Goal: Task Accomplishment & Management: Use online tool/utility

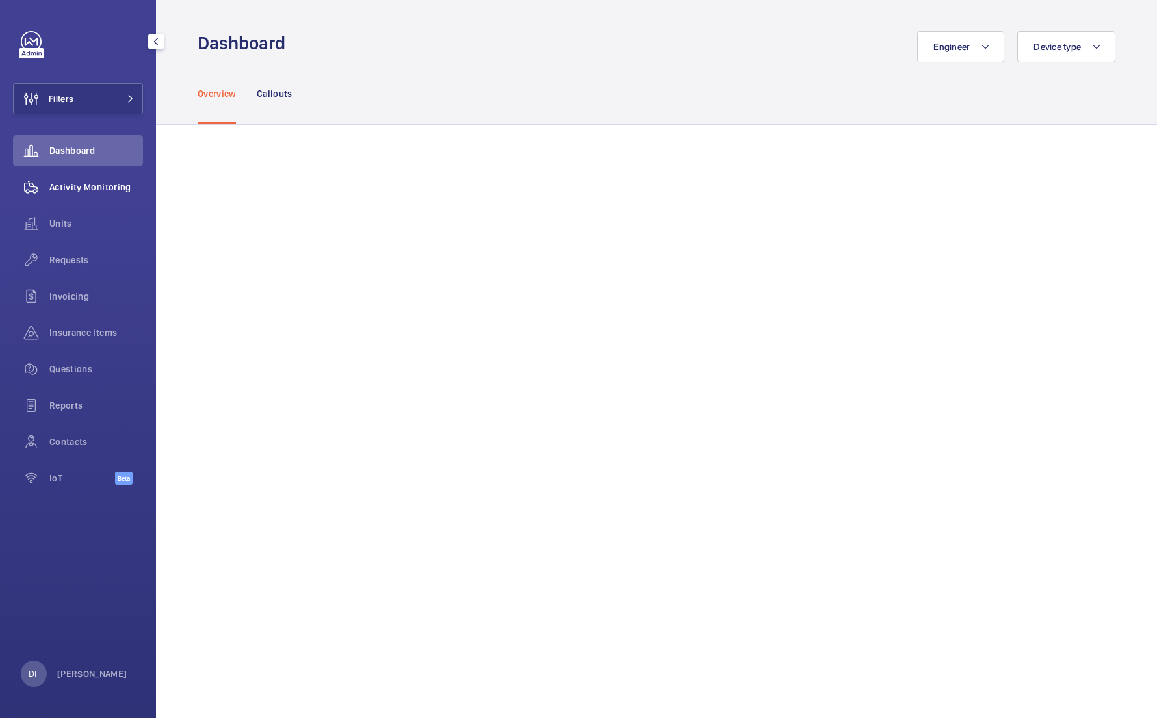
click at [106, 190] on span "Activity Monitoring" at bounding box center [96, 187] width 94 height 13
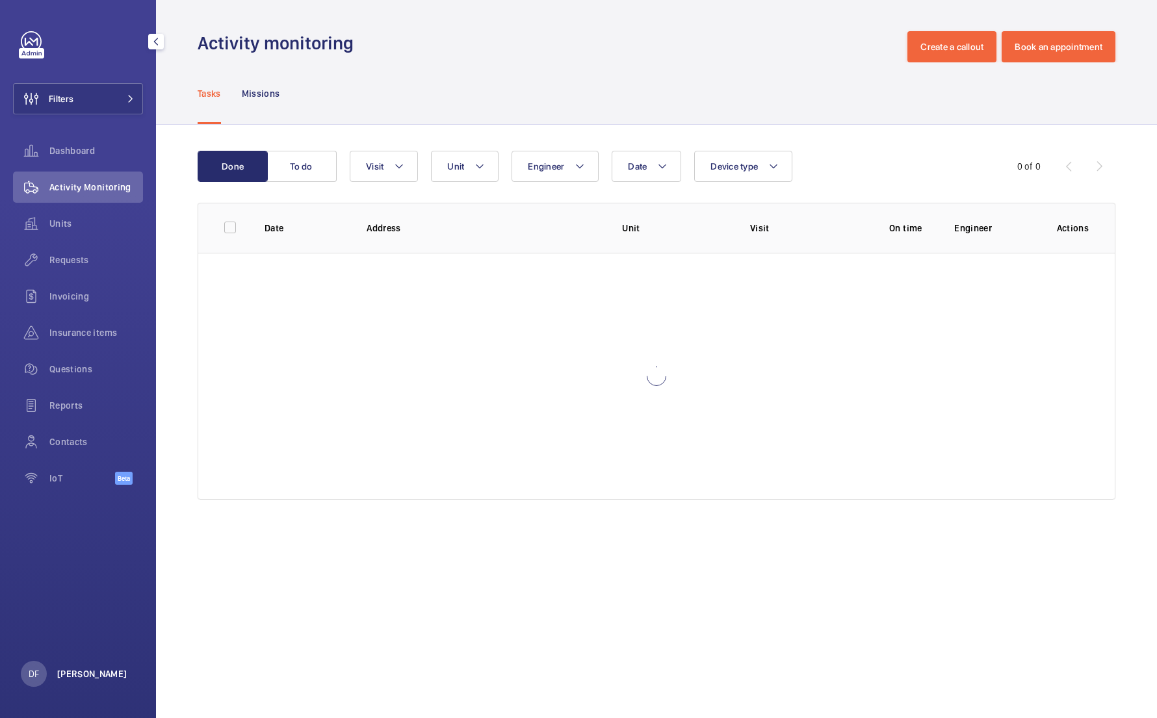
click at [81, 670] on p "[PERSON_NAME]" at bounding box center [92, 674] width 70 height 13
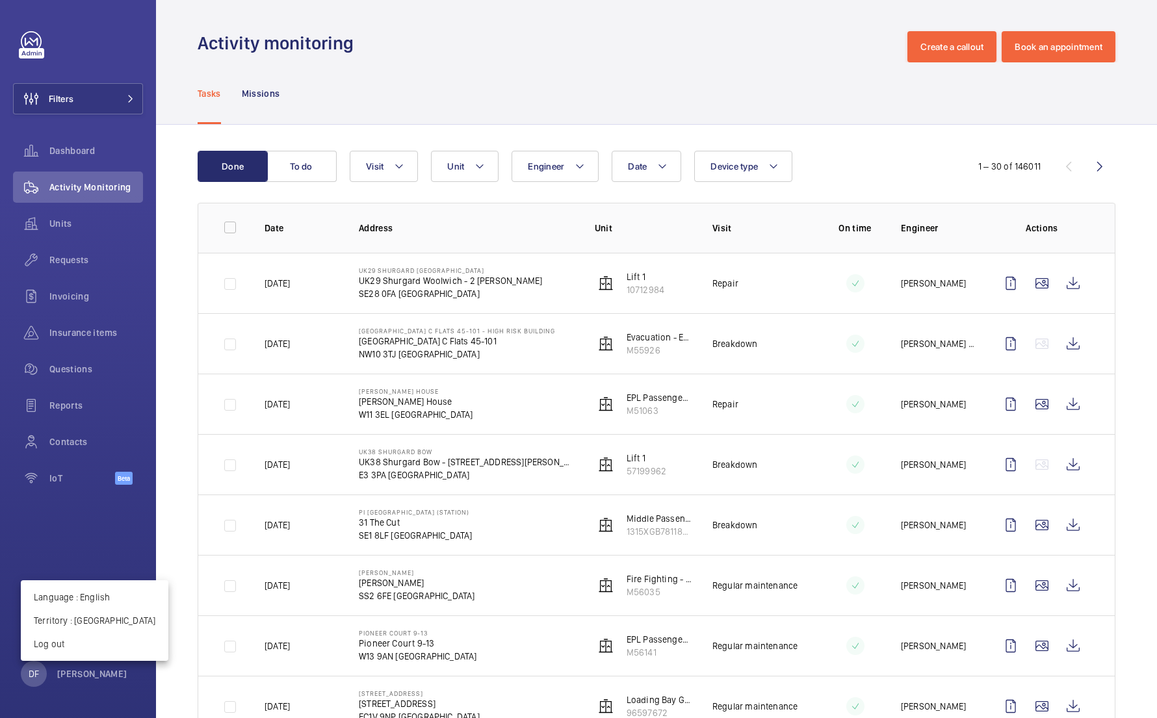
click at [303, 156] on div at bounding box center [578, 359] width 1157 height 718
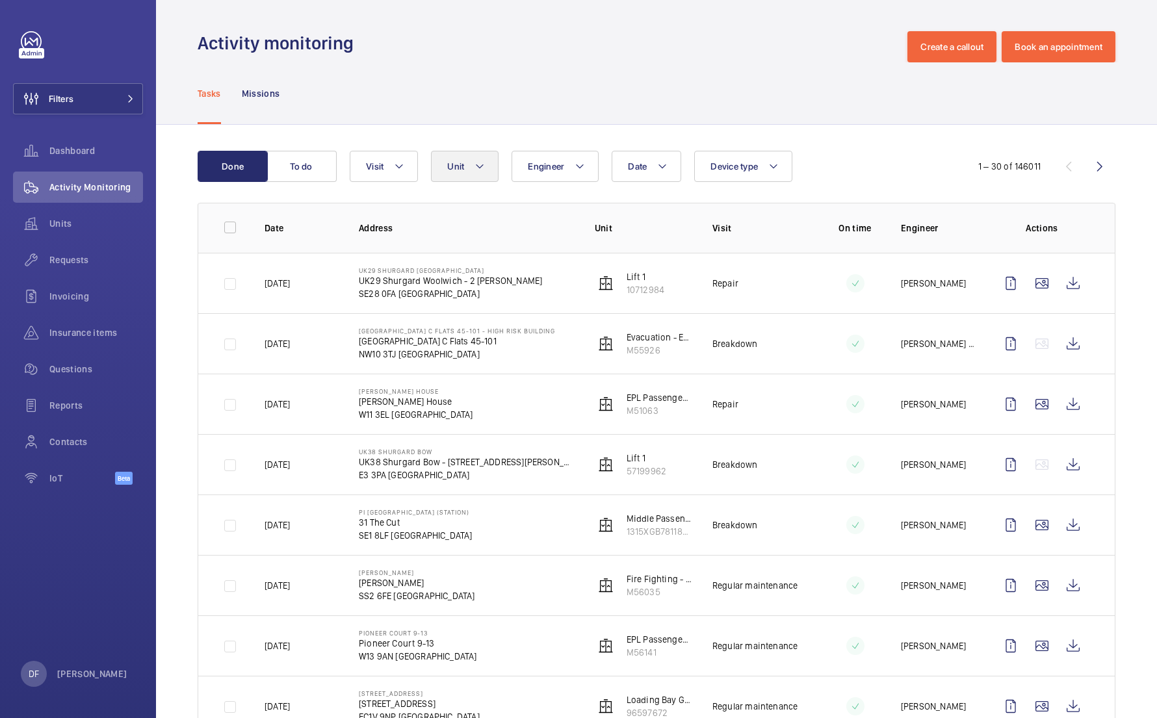
click at [482, 161] on mat-icon at bounding box center [480, 167] width 10 height 16
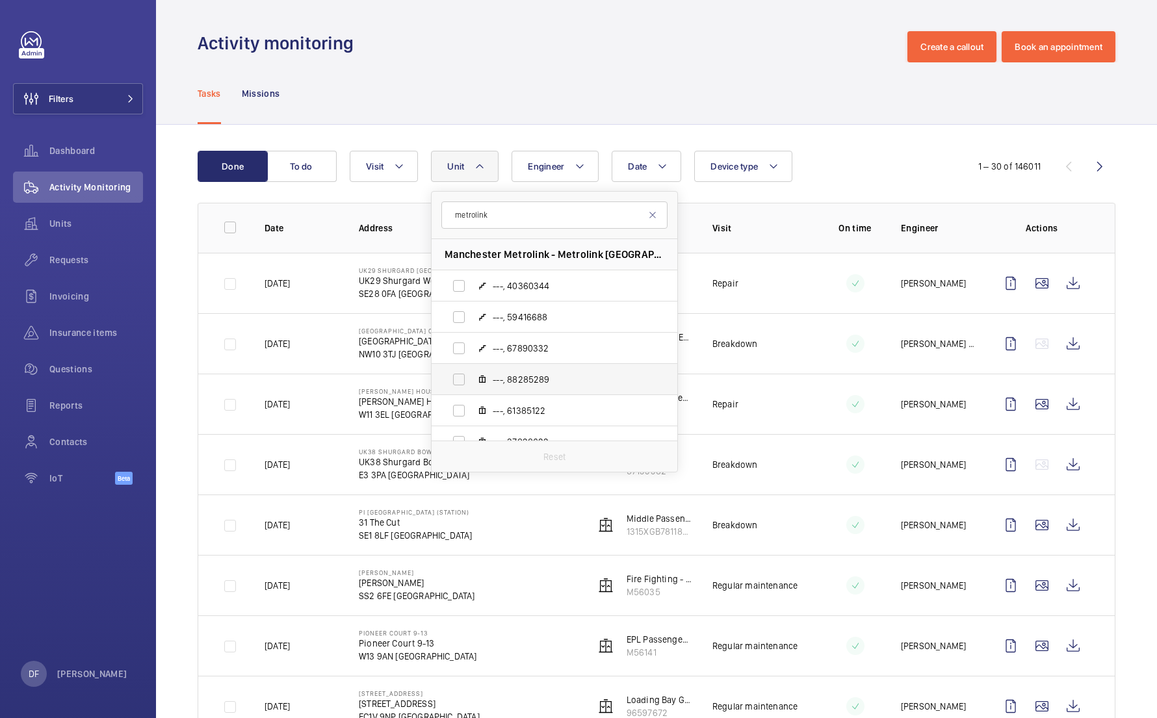
scroll to position [-1, 0]
type input "metrolink"
click at [529, 372] on label "---, 88285289" at bounding box center [544, 379] width 225 height 31
click at [472, 372] on input "---, 88285289" at bounding box center [459, 380] width 26 height 26
checkbox input "true"
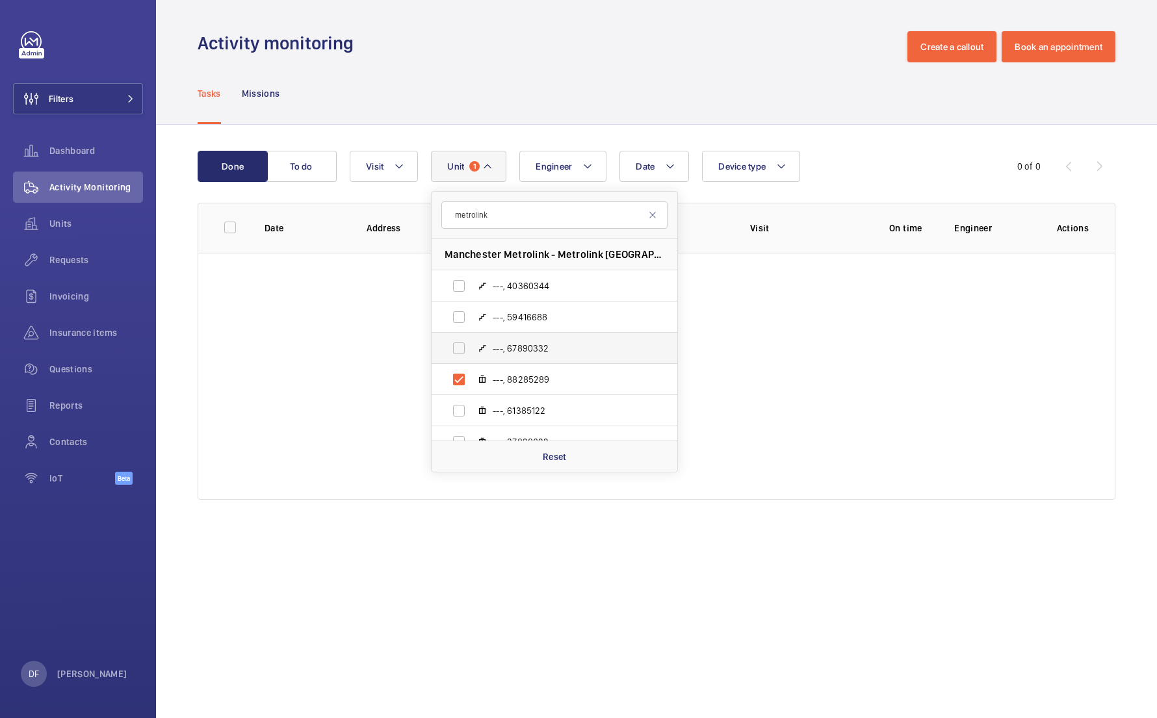
click at [530, 358] on label "---, 67890332" at bounding box center [544, 348] width 225 height 31
click at [472, 358] on input "---, 67890332" at bounding box center [459, 348] width 26 height 26
checkbox input "true"
click at [521, 299] on label "---, 40360344" at bounding box center [544, 285] width 225 height 31
click at [472, 299] on input "---, 40360344" at bounding box center [459, 286] width 26 height 26
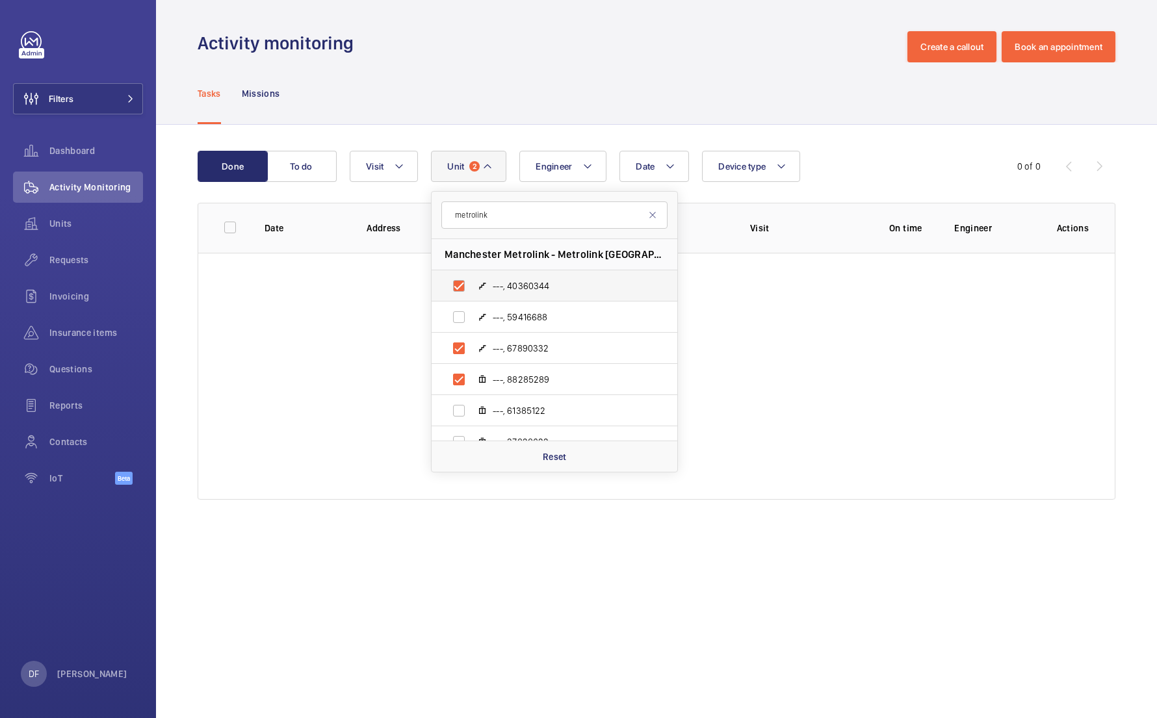
checkbox input "true"
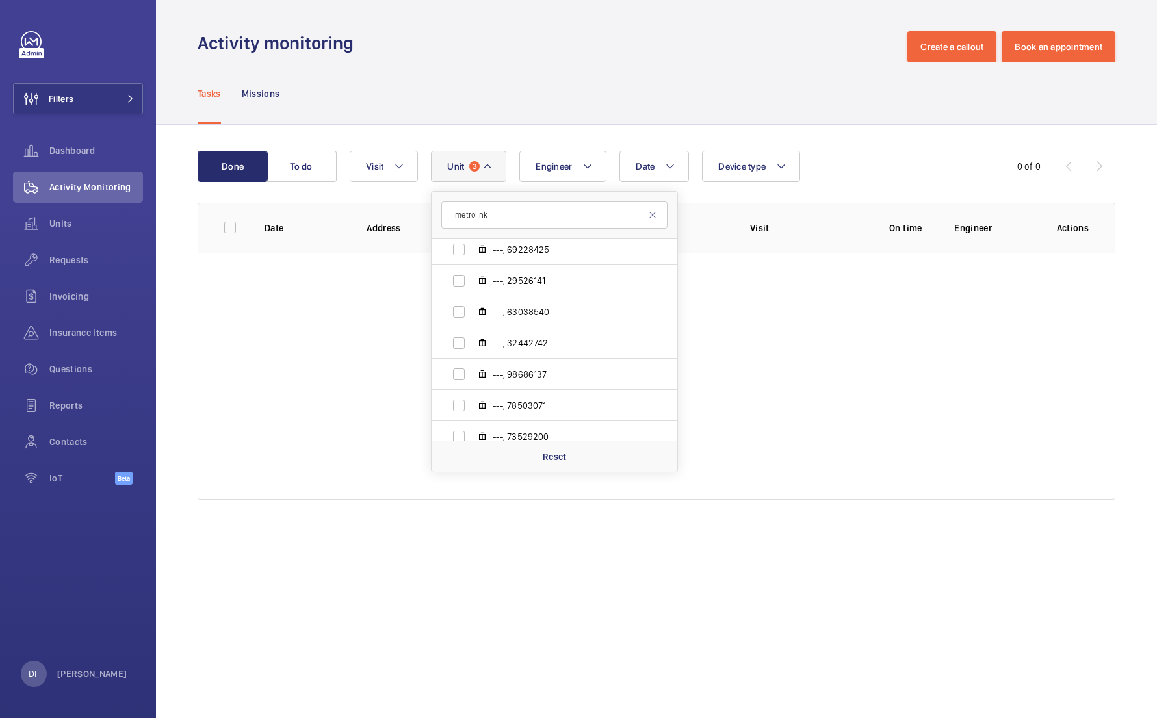
click at [527, 339] on span "---, 32442742" at bounding box center [568, 343] width 151 height 13
click at [472, 339] on input "---, 32442742" at bounding box center [459, 343] width 26 height 26
checkbox input "true"
click at [573, 390] on label "---, 45189441" at bounding box center [544, 376] width 225 height 31
click at [472, 389] on input "---, 45189441" at bounding box center [459, 376] width 26 height 26
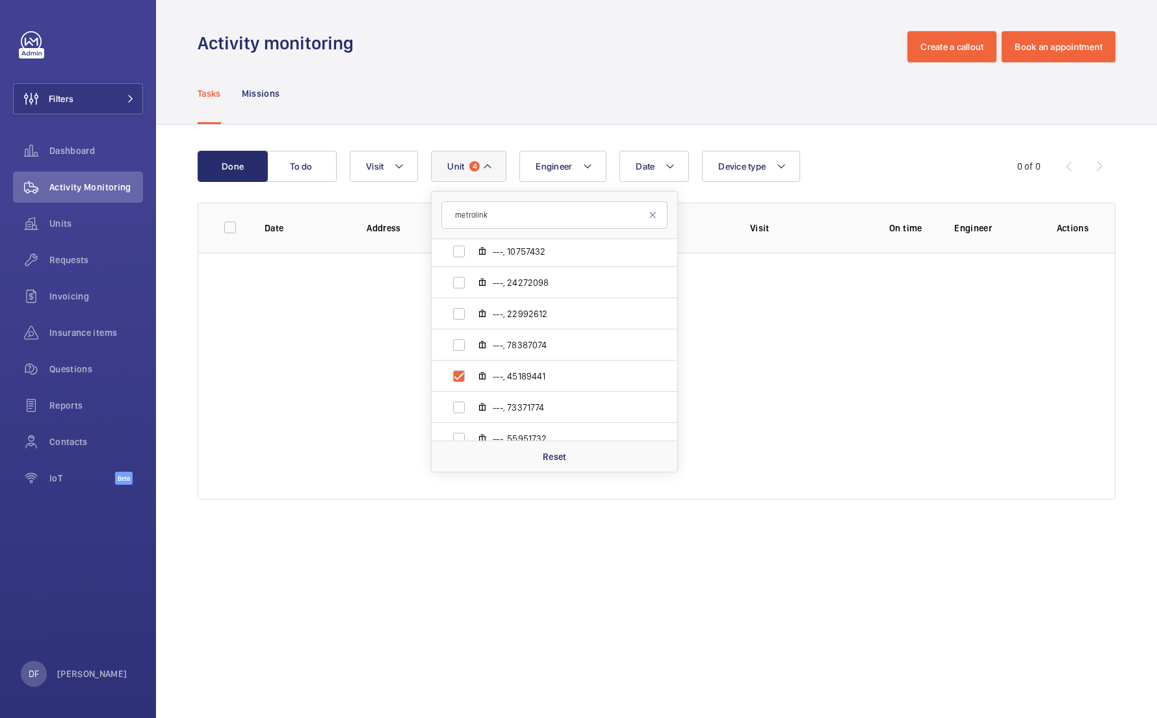
checkbox input "true"
click at [573, 388] on li "KeolisAmey Metrolink - Keolis Amey Metrolink Ltd, M8 0RY MANCHESTER" at bounding box center [555, 382] width 246 height 31
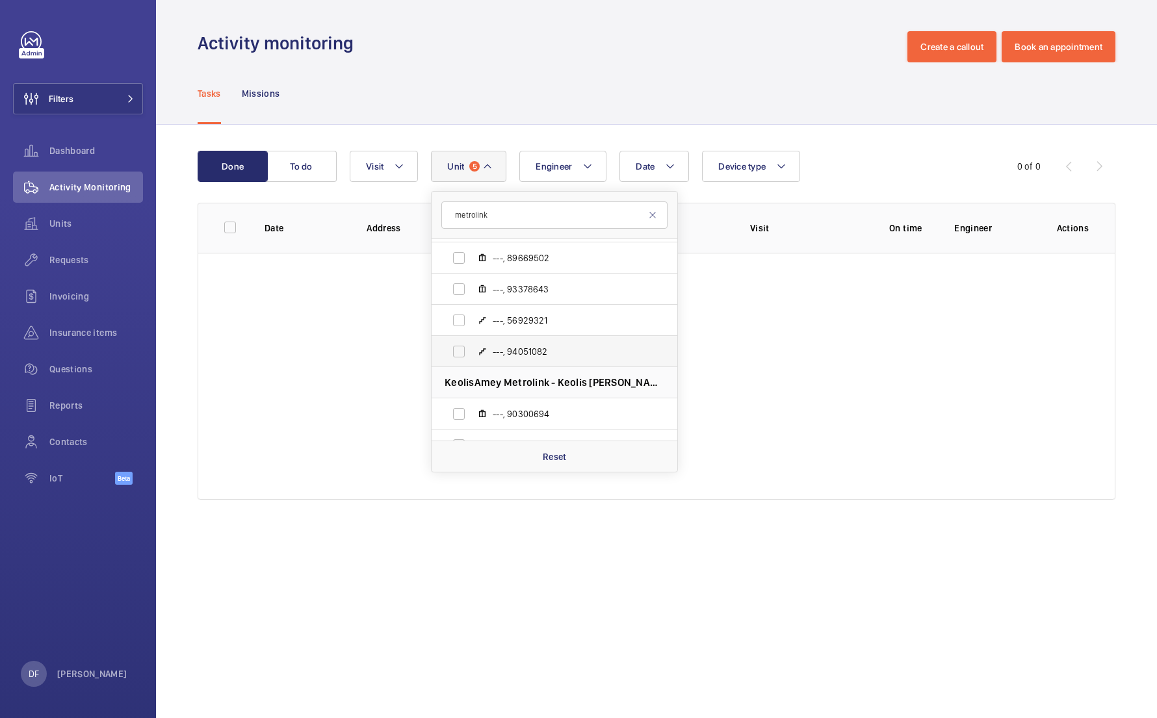
click at [574, 361] on label "---, 94051082" at bounding box center [544, 351] width 225 height 31
click at [472, 361] on input "---, 94051082" at bounding box center [459, 352] width 26 height 26
checkbox input "true"
click at [571, 399] on label "---, 90300694" at bounding box center [544, 414] width 225 height 31
click at [472, 401] on input "---, 90300694" at bounding box center [459, 414] width 26 height 26
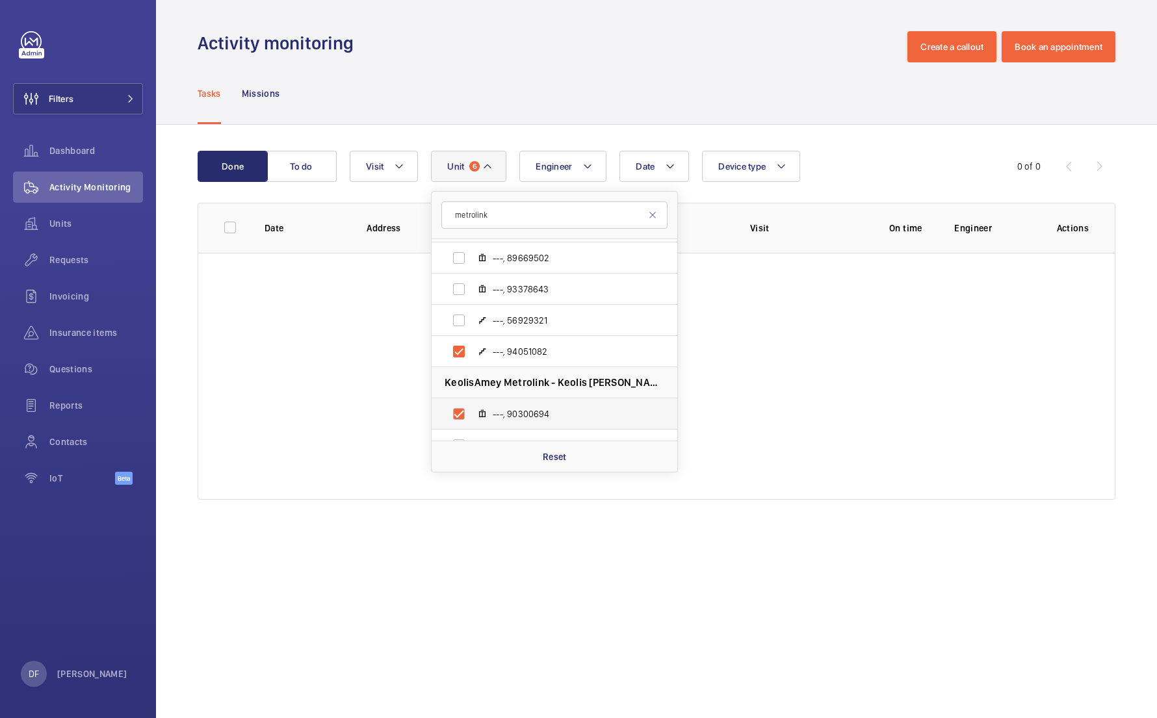
checkbox input "true"
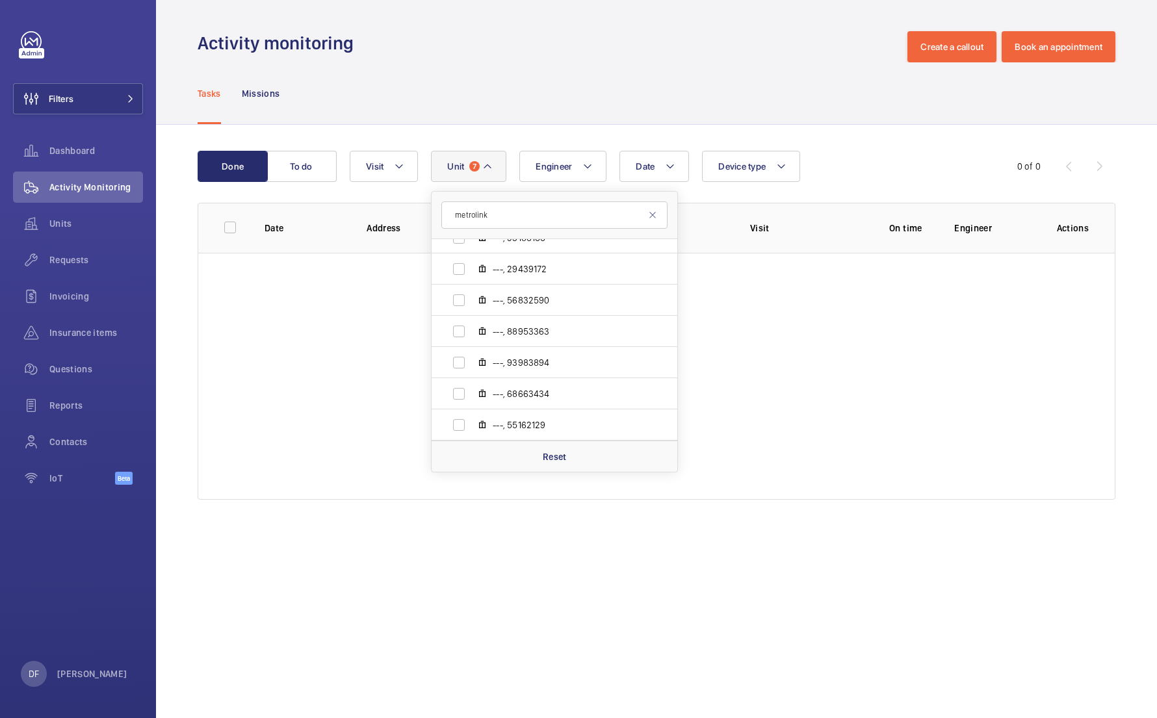
click at [571, 399] on span "---, 68663434" at bounding box center [568, 393] width 151 height 13
click at [472, 399] on input "---, 68663434" at bounding box center [459, 394] width 26 height 26
checkbox input "true"
click at [571, 399] on span "---, 50513714" at bounding box center [568, 399] width 151 height 13
click at [472, 399] on input "---, 50513714" at bounding box center [459, 400] width 26 height 26
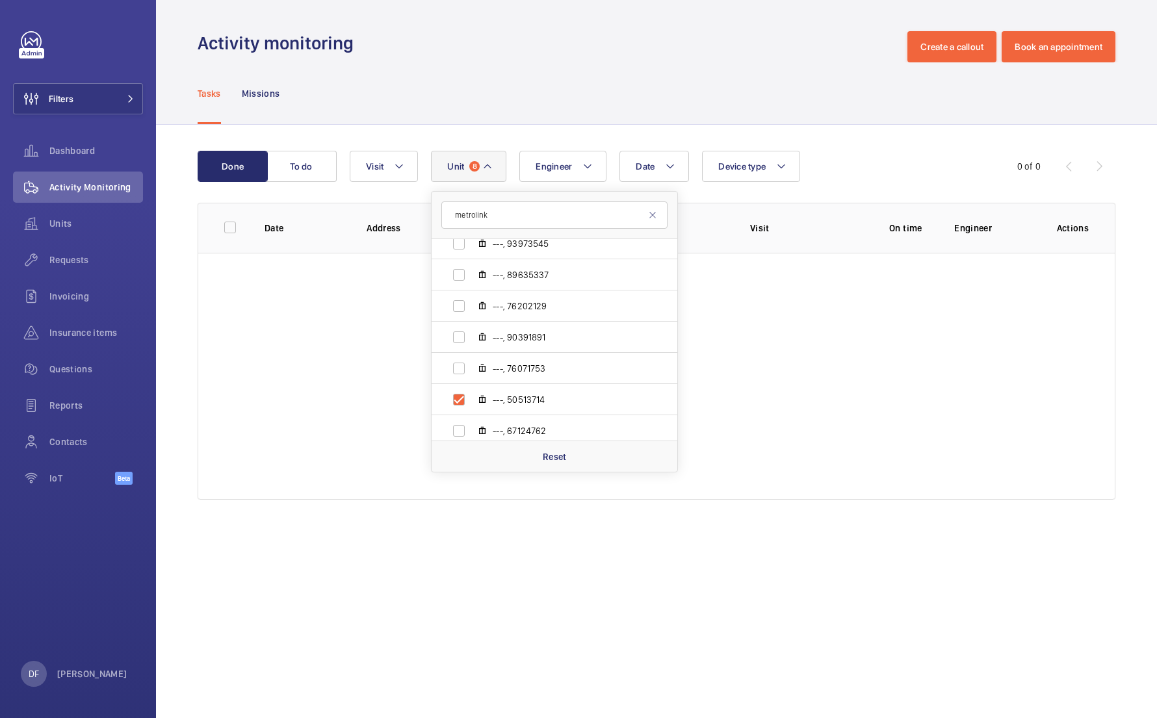
checkbox input "true"
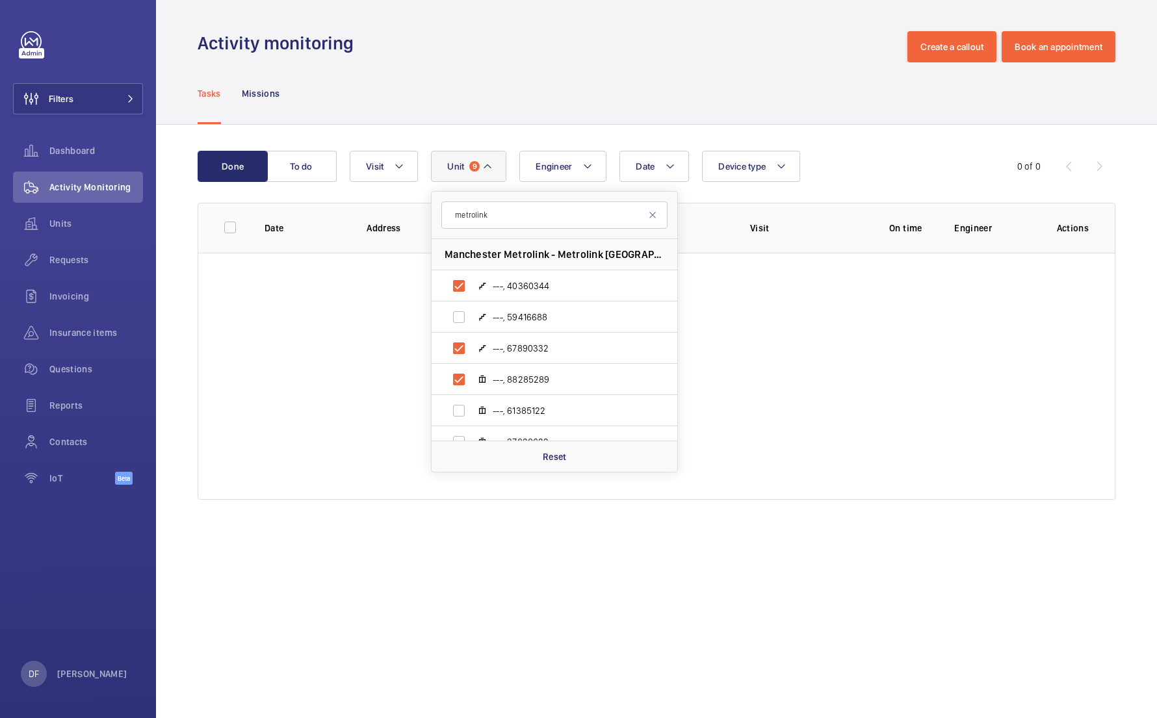
click at [584, 252] on span "Manchester Metrolink - Metrolink Trafford Depot, M16 0GZ MANCHESTER" at bounding box center [555, 255] width 220 height 14
click at [581, 109] on div "Tasks Missions" at bounding box center [657, 93] width 918 height 62
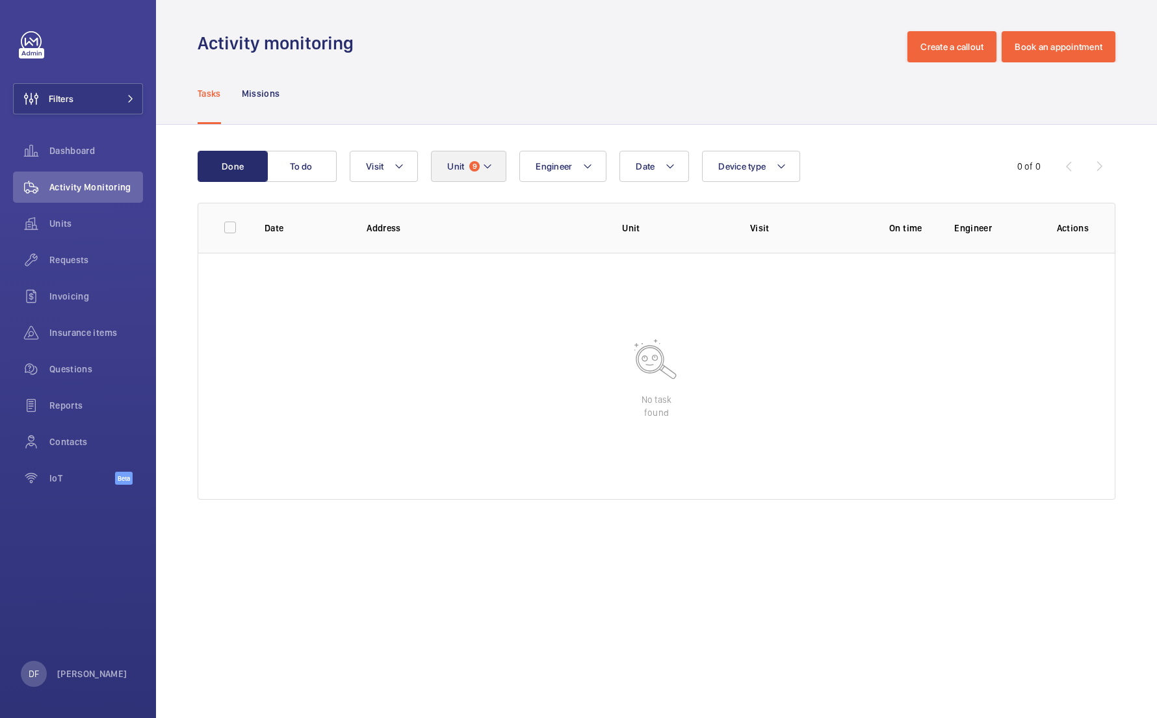
click at [455, 171] on span "Unit" at bounding box center [455, 166] width 17 height 10
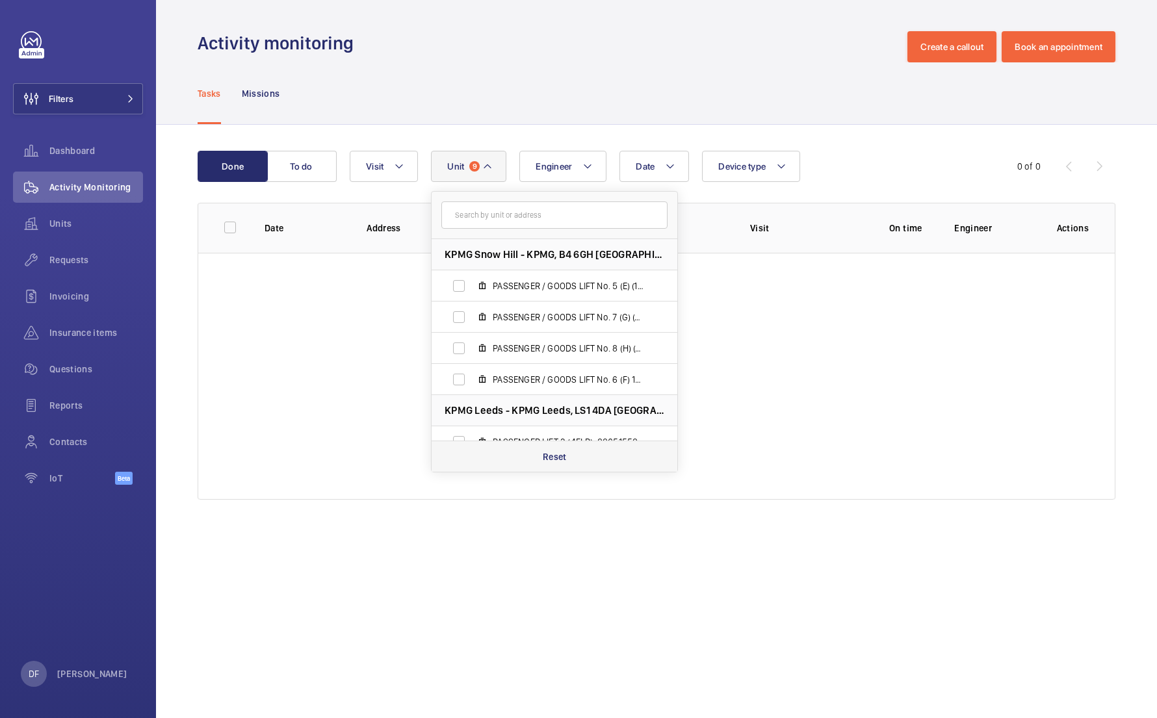
click at [535, 455] on div "Reset" at bounding box center [555, 456] width 246 height 31
click at [530, 210] on input "text" at bounding box center [554, 215] width 226 height 27
paste input "55322122"
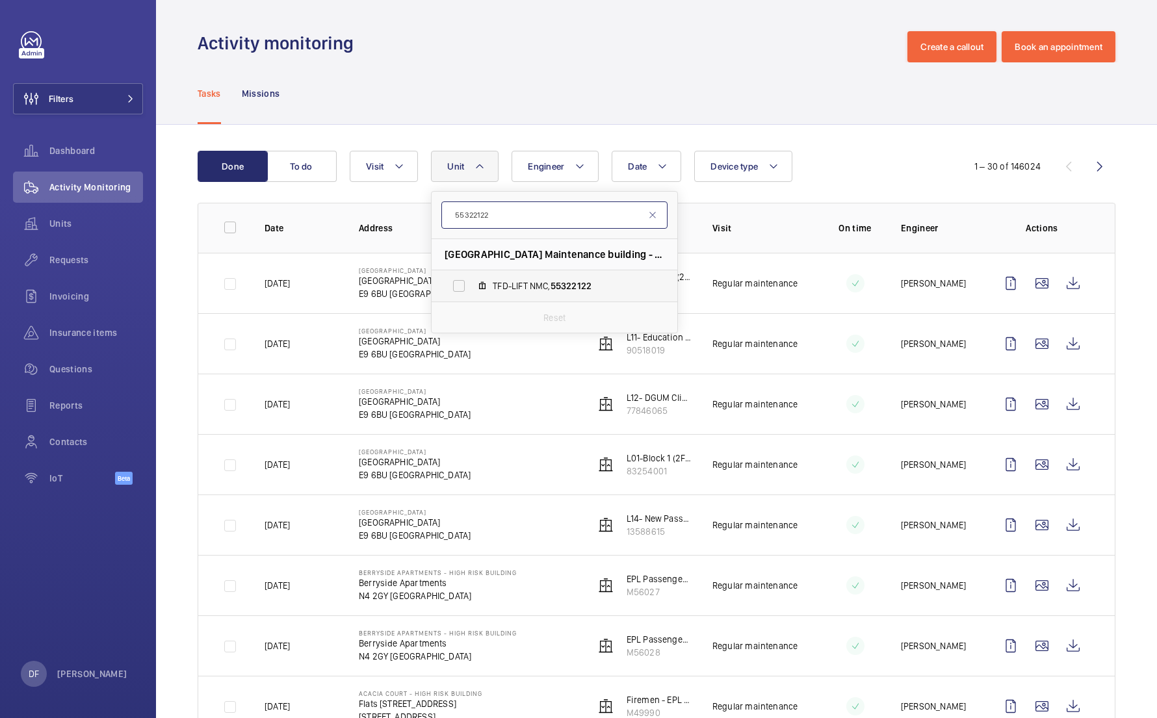
type input "55322122"
click at [536, 281] on span "TFD-LIFT NMC, 55322122" at bounding box center [568, 286] width 151 height 13
click at [472, 281] on input "TFD-LIFT NMC, 55322122" at bounding box center [459, 286] width 26 height 26
checkbox input "true"
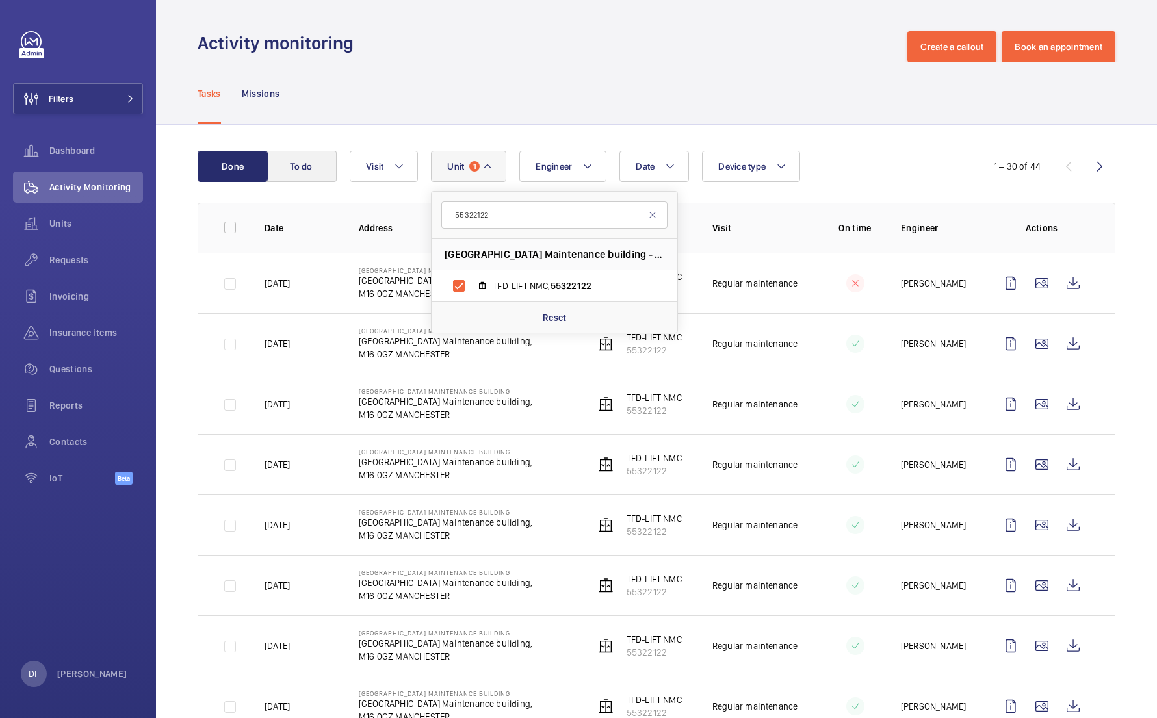
click at [321, 172] on button "To do" at bounding box center [302, 166] width 70 height 31
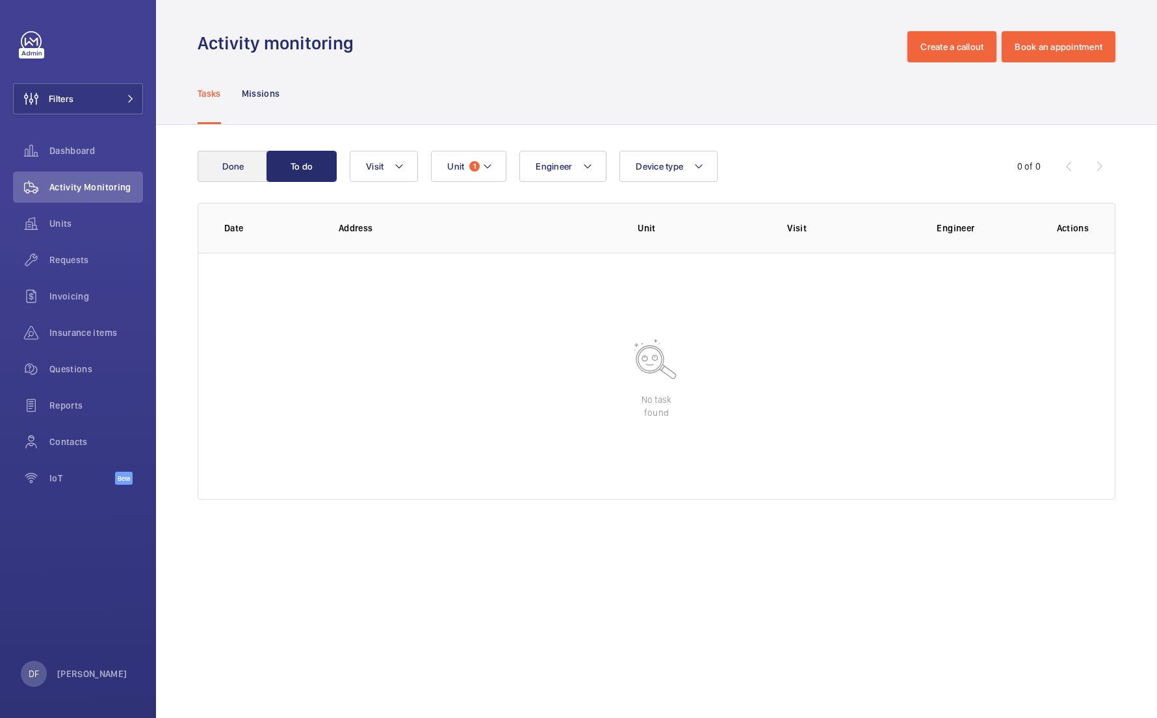
click at [259, 170] on button "Done" at bounding box center [233, 166] width 70 height 31
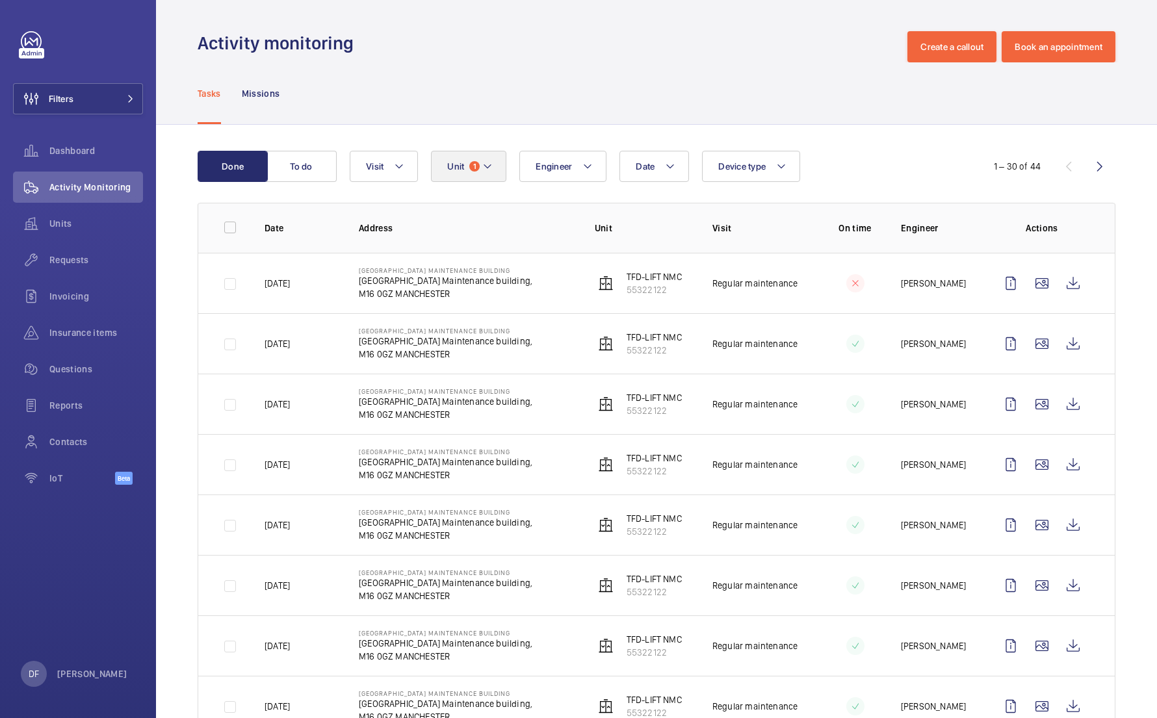
click at [448, 169] on span "Unit" at bounding box center [455, 166] width 17 height 10
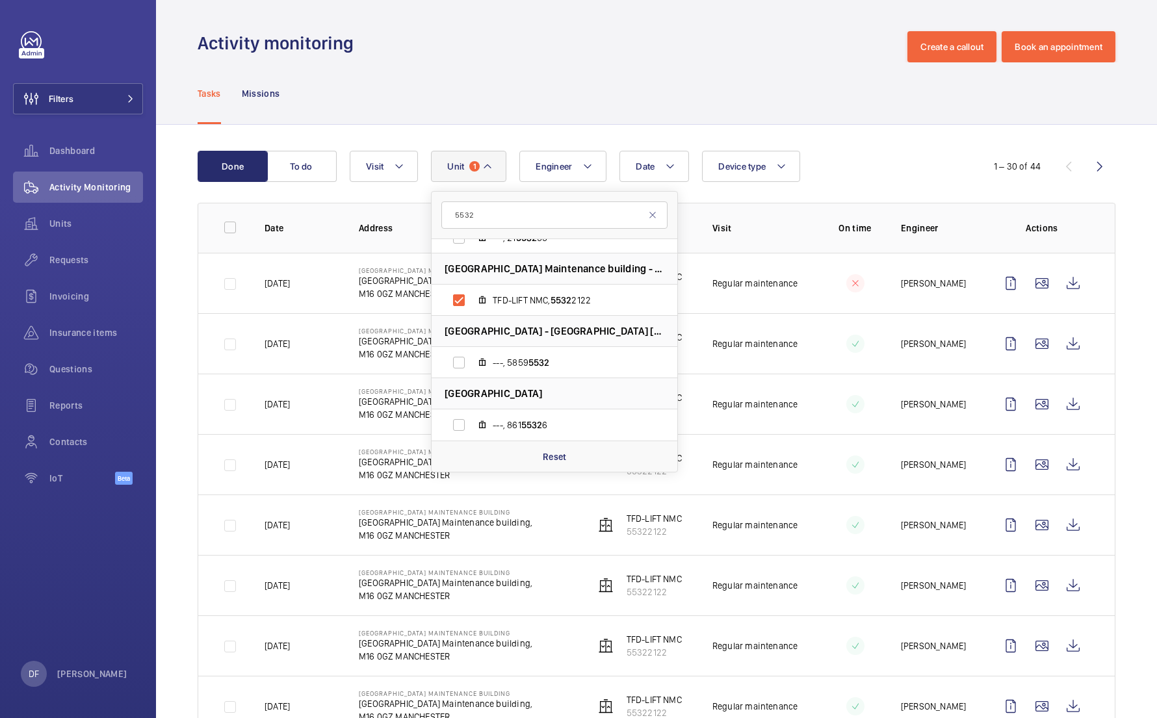
scroll to position [485, 0]
type input "5532"
click at [316, 171] on button "To do" at bounding box center [302, 166] width 70 height 31
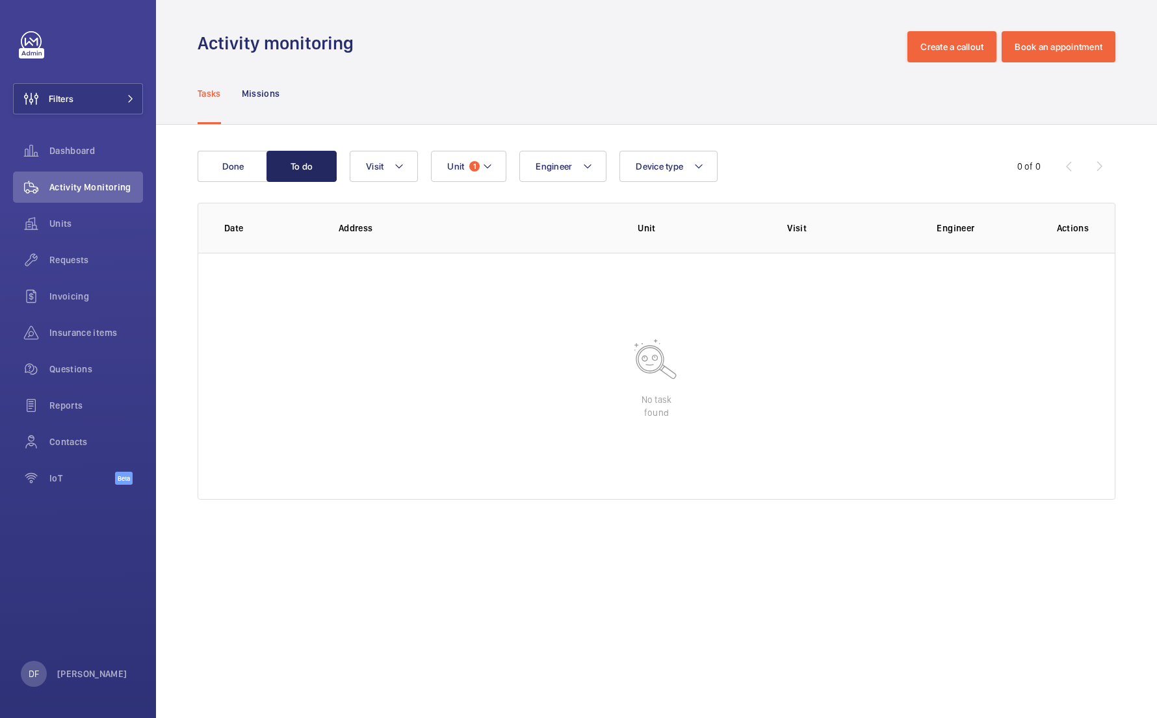
click at [286, 163] on button "To do" at bounding box center [302, 166] width 70 height 31
click at [242, 167] on button "Done" at bounding box center [233, 166] width 70 height 31
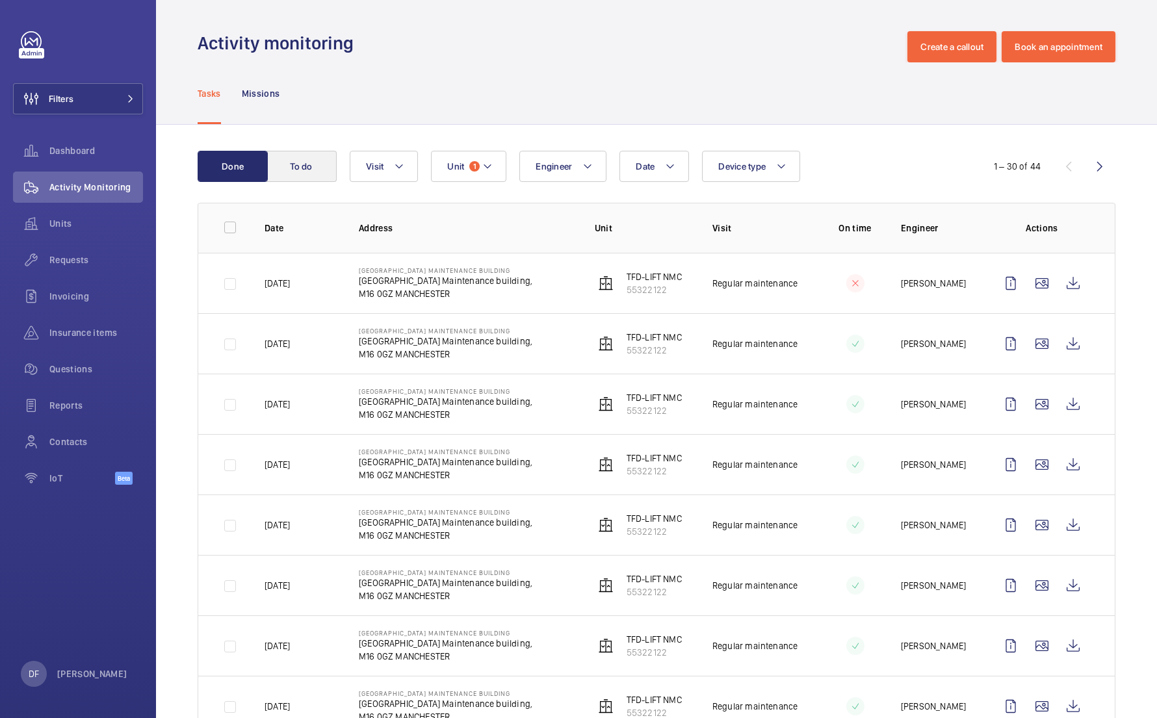
click at [289, 166] on button "To do" at bounding box center [302, 166] width 70 height 31
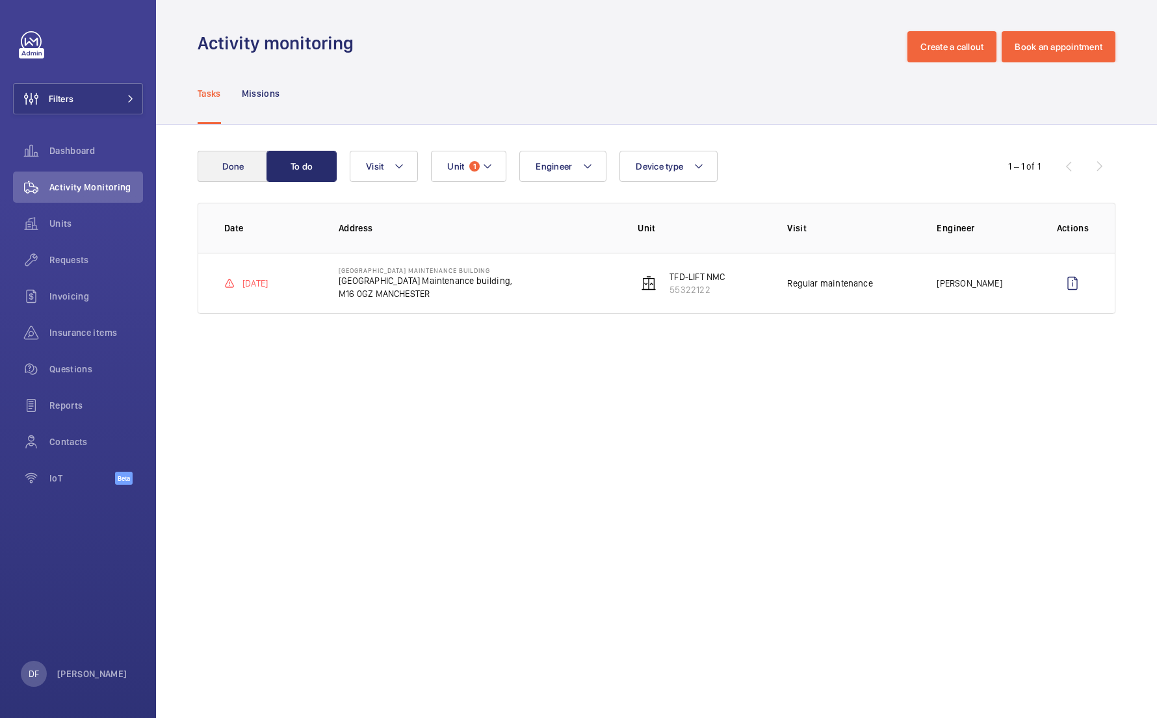
click at [242, 172] on button "Done" at bounding box center [233, 166] width 70 height 31
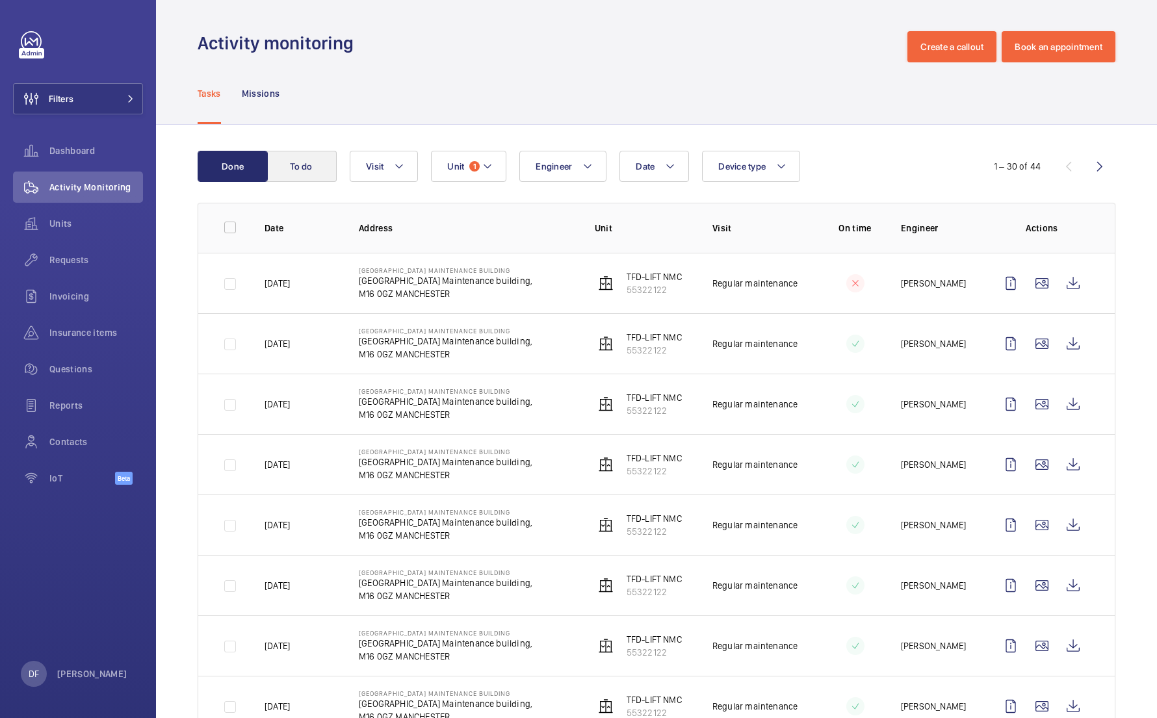
click at [283, 163] on button "To do" at bounding box center [302, 166] width 70 height 31
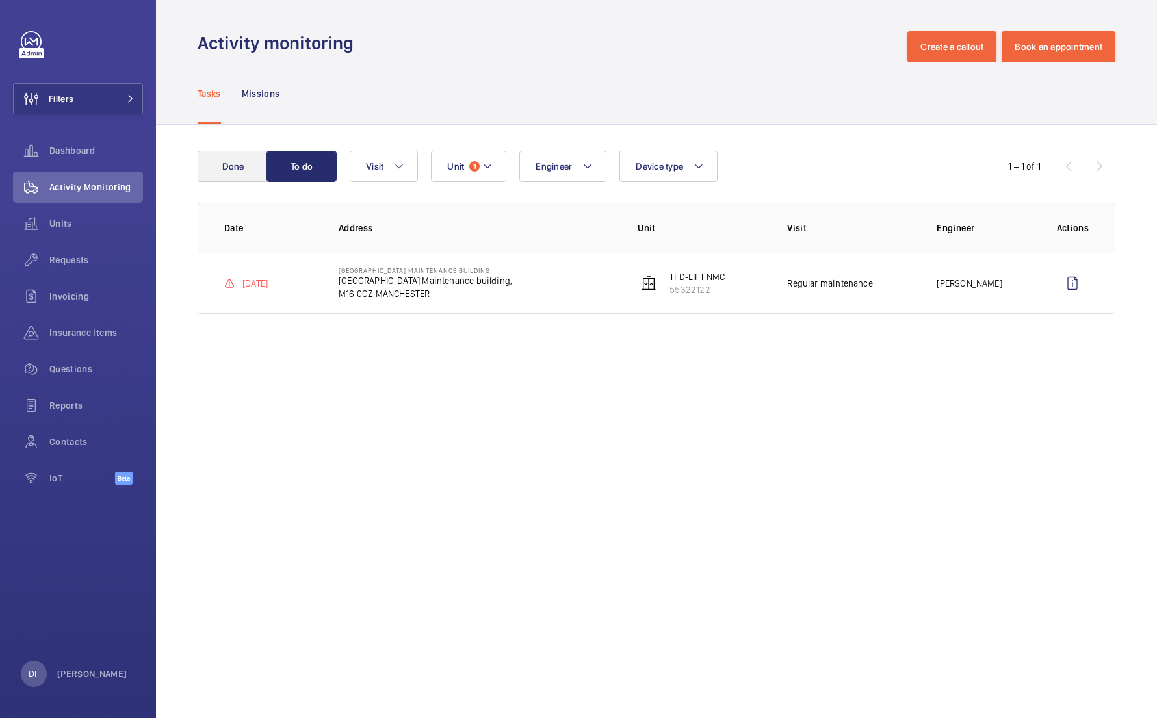
click at [243, 174] on button "Done" at bounding box center [233, 166] width 70 height 31
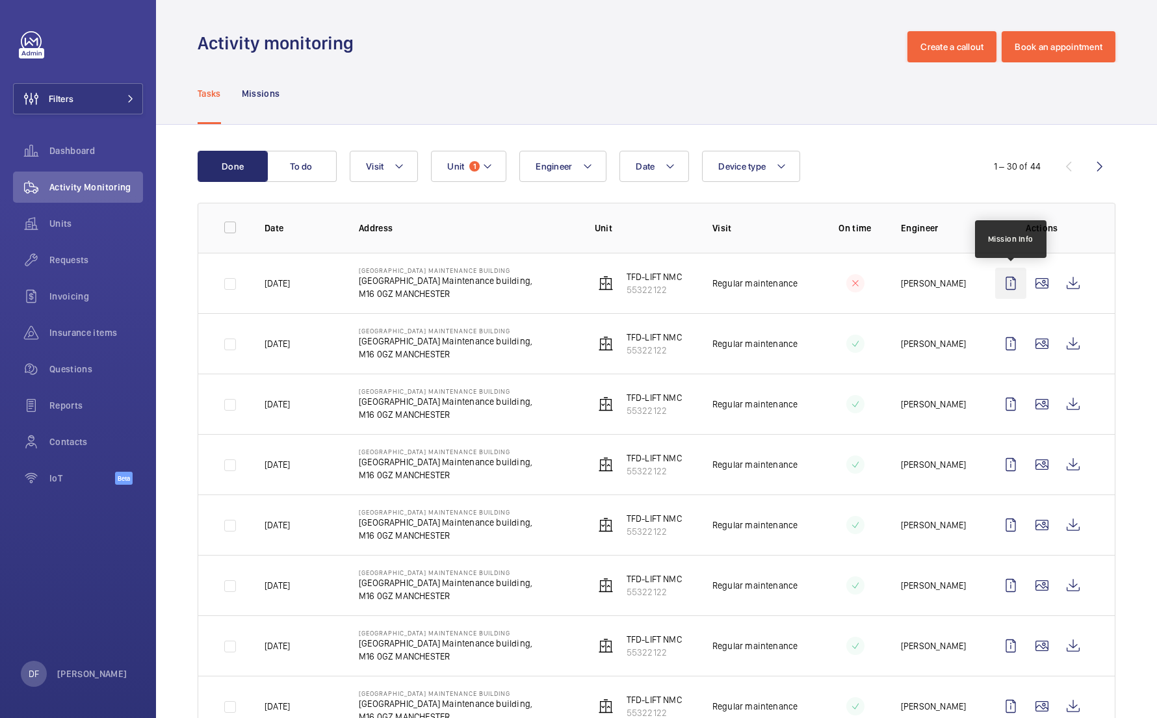
click at [1017, 285] on wm-front-icon-button at bounding box center [1010, 283] width 31 height 31
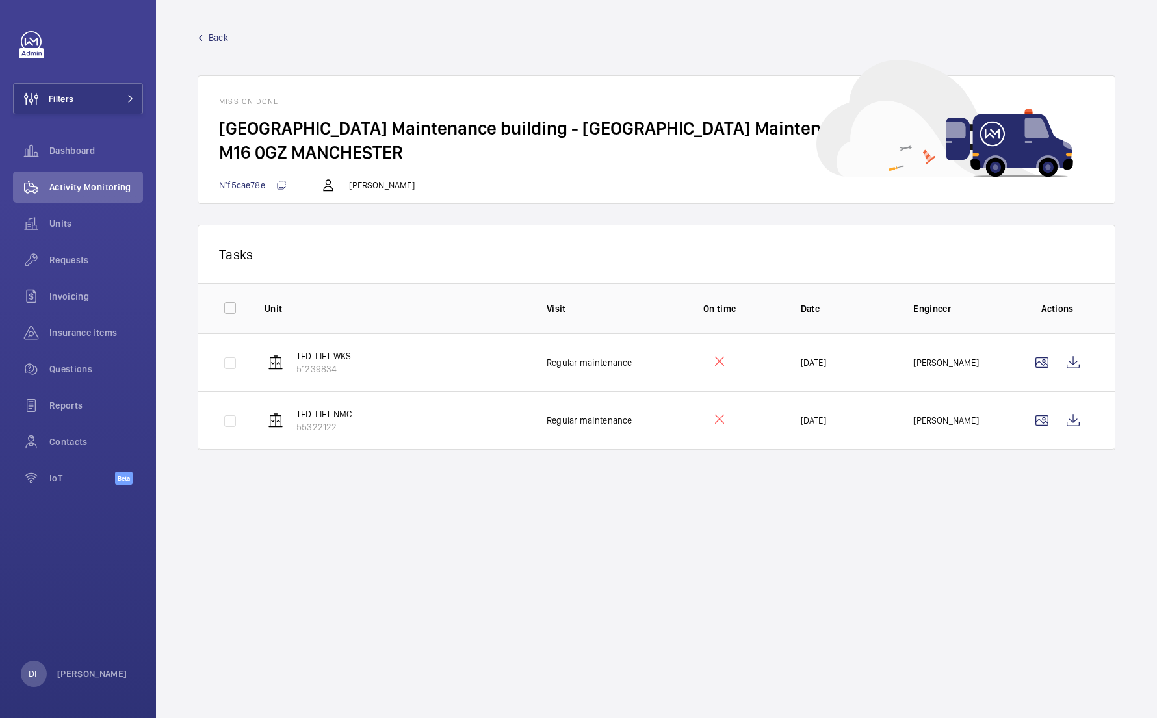
click at [212, 39] on span "Back" at bounding box center [219, 37] width 20 height 13
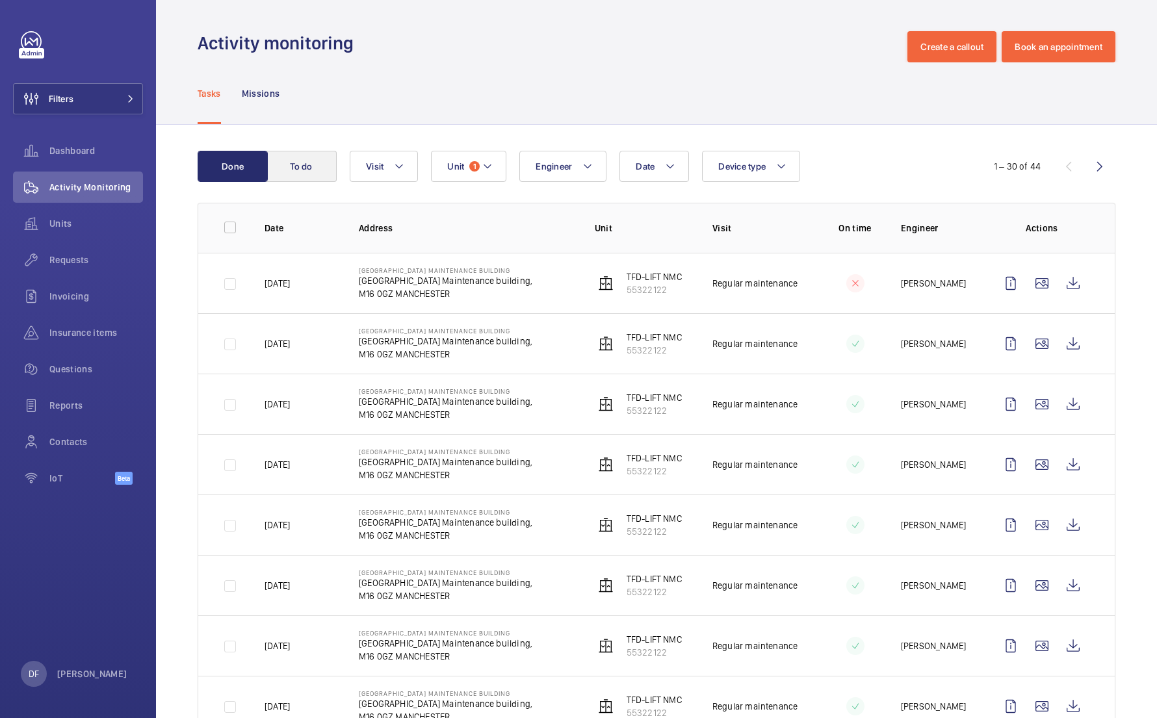
click at [295, 169] on button "To do" at bounding box center [302, 166] width 70 height 31
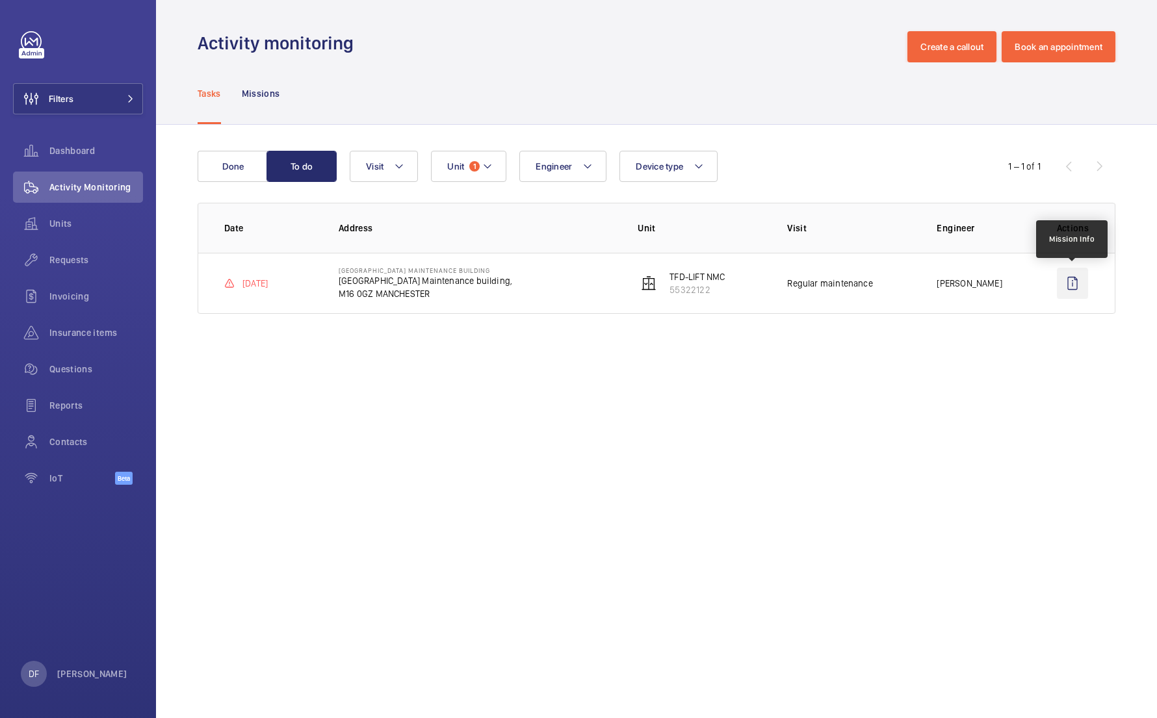
click at [1062, 292] on wm-front-icon-button at bounding box center [1072, 283] width 31 height 31
click at [252, 235] on th "Date" at bounding box center [258, 228] width 120 height 50
click at [1081, 287] on wm-front-icon-button at bounding box center [1072, 283] width 31 height 31
